Goal: Communication & Community: Answer question/provide support

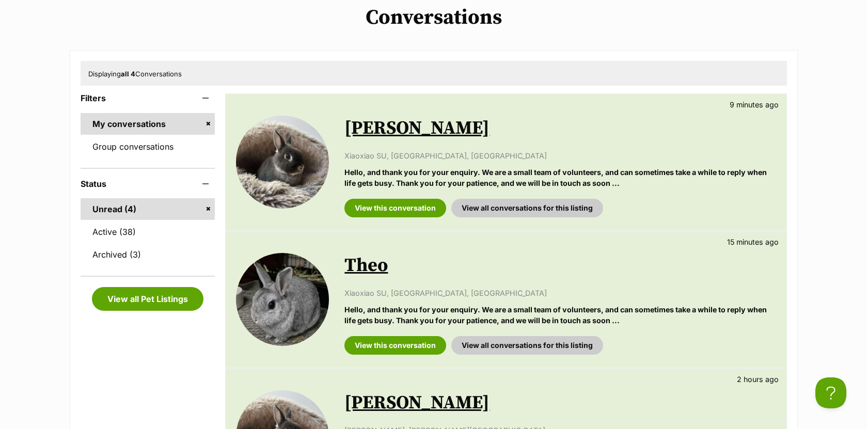
scroll to position [144, 0]
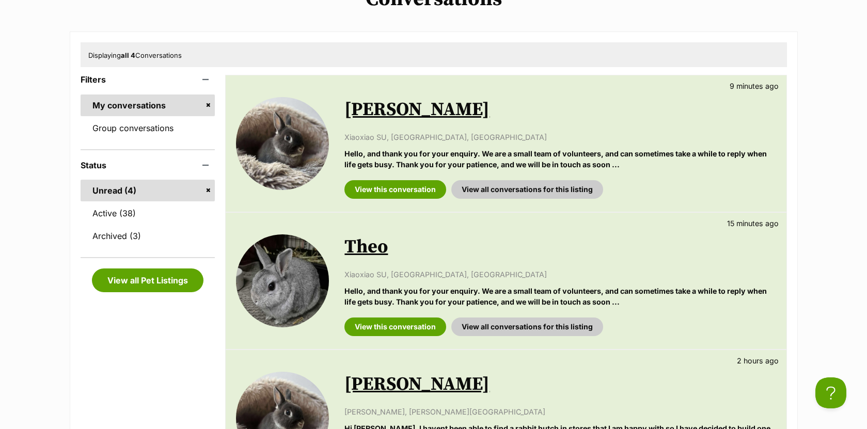
click at [368, 246] on link "Theo" at bounding box center [365, 246] width 43 height 23
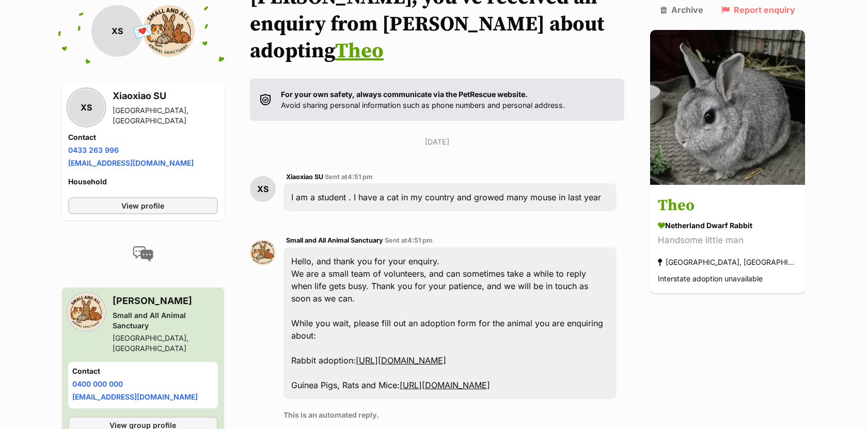
scroll to position [231, 0]
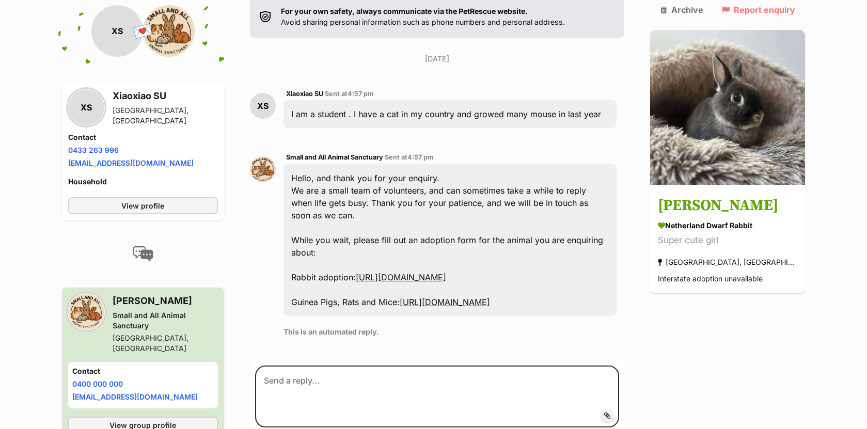
scroll to position [230, 0]
drag, startPoint x: 613, startPoint y: 87, endPoint x: 306, endPoint y: 86, distance: 307.2
click at [298, 100] on div "I am a student . I have a cat in my country and growed many mouse in last year" at bounding box center [449, 114] width 333 height 28
copy div "I am a student . I have a cat in my country and growed many mouse in last year"
